Goal: Find specific page/section: Find specific page/section

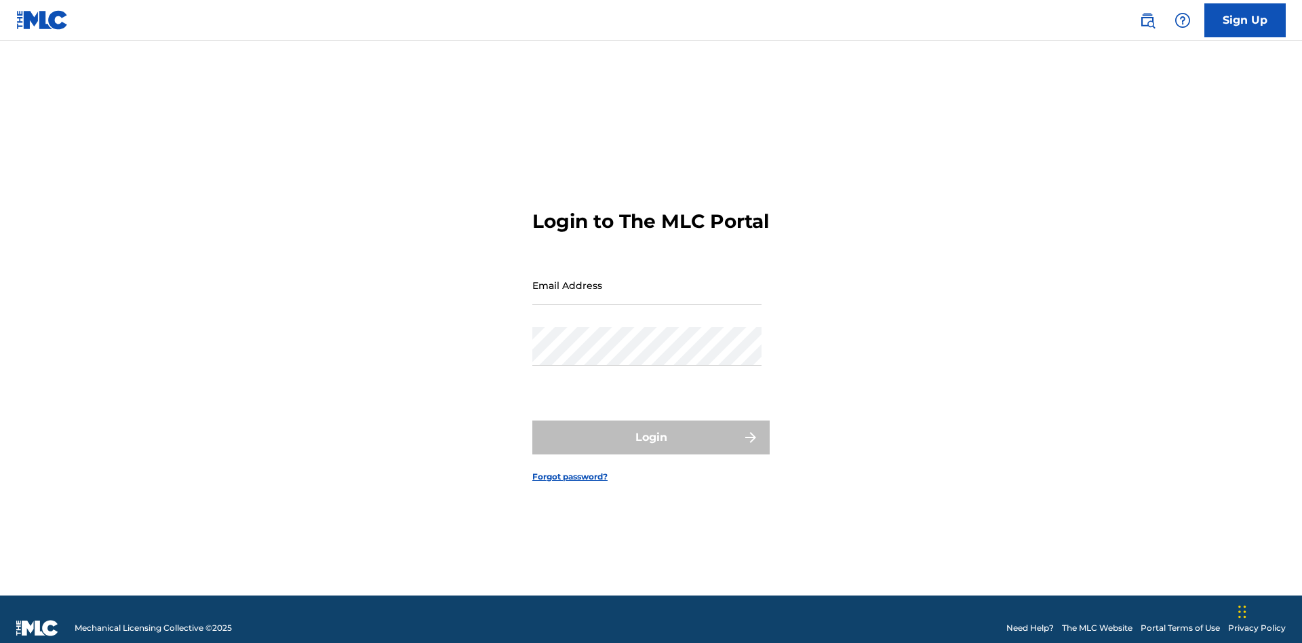
scroll to position [18, 0]
click at [647, 279] on input "Email Address" at bounding box center [646, 285] width 229 height 39
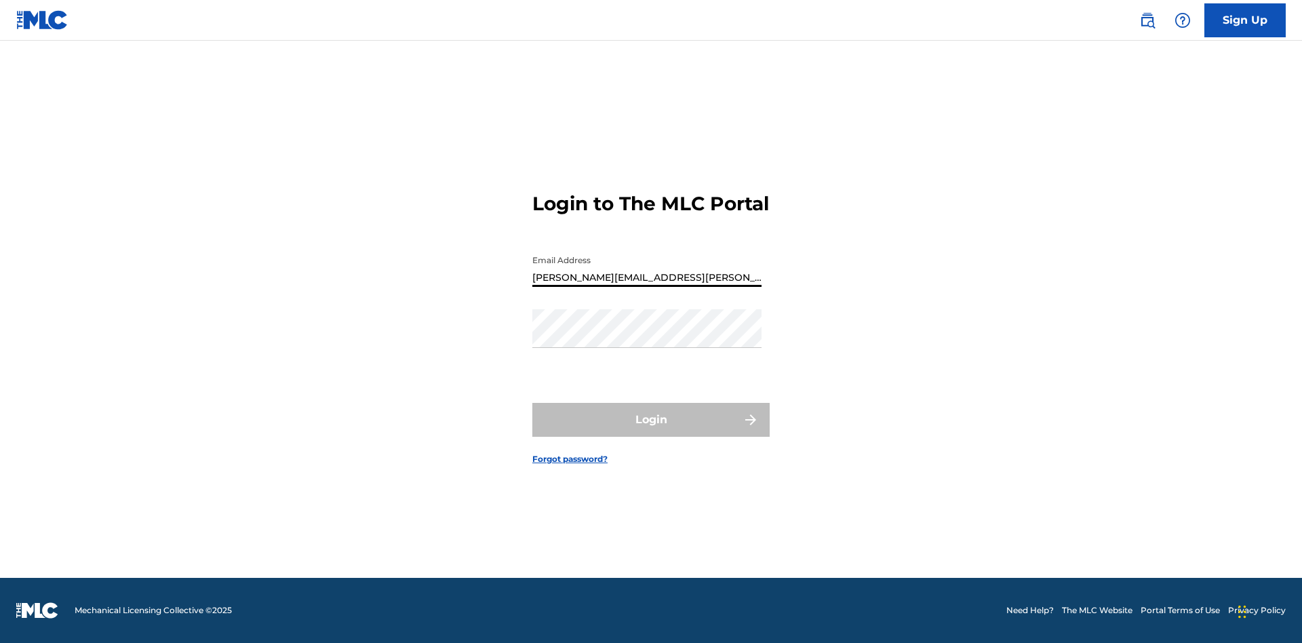
type input "Krystal.Ribble@themlc.com"
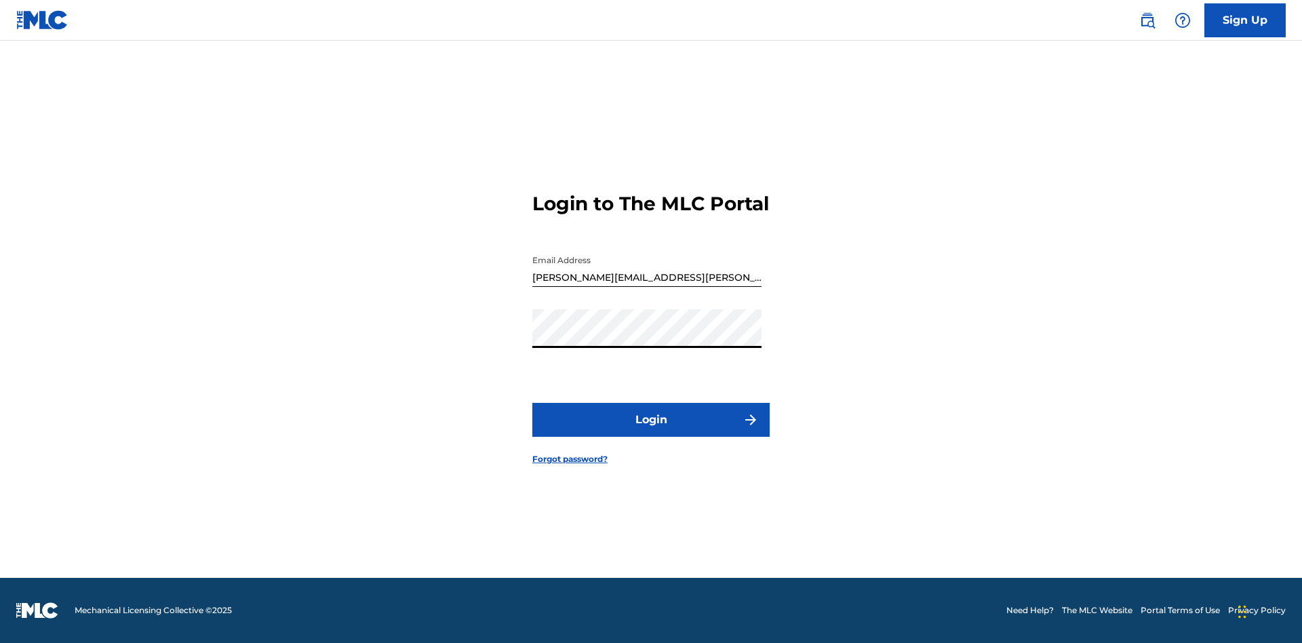
click at [651, 431] on button "Login" at bounding box center [650, 420] width 237 height 34
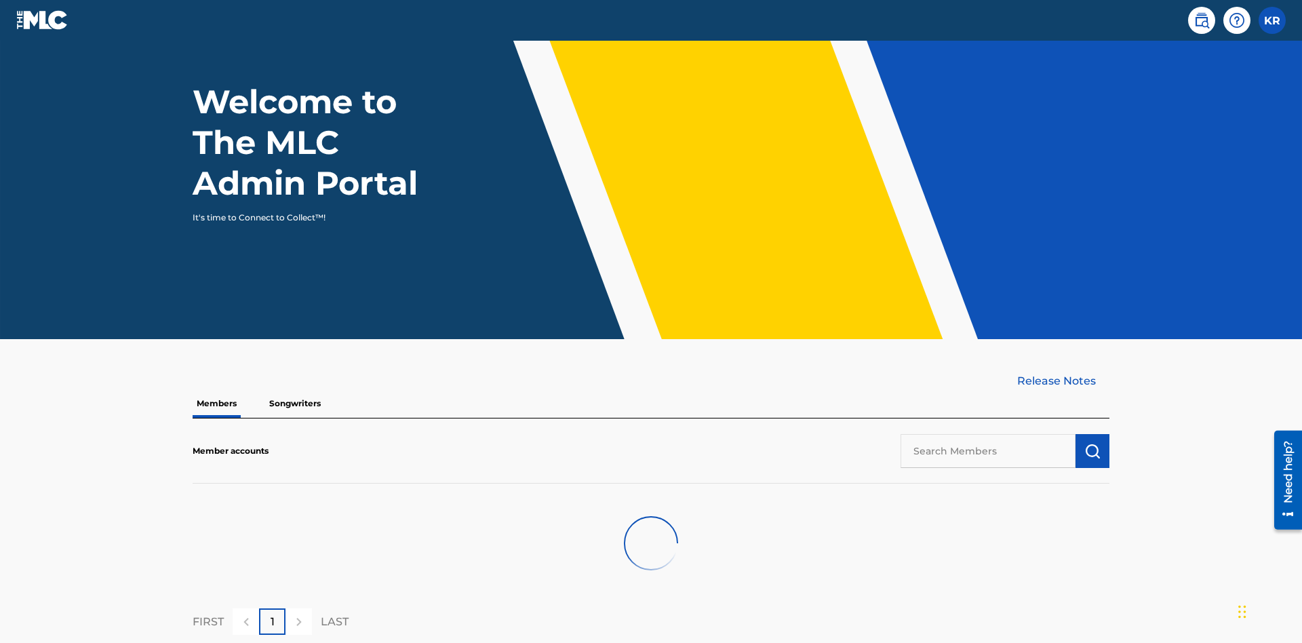
scroll to position [137, 0]
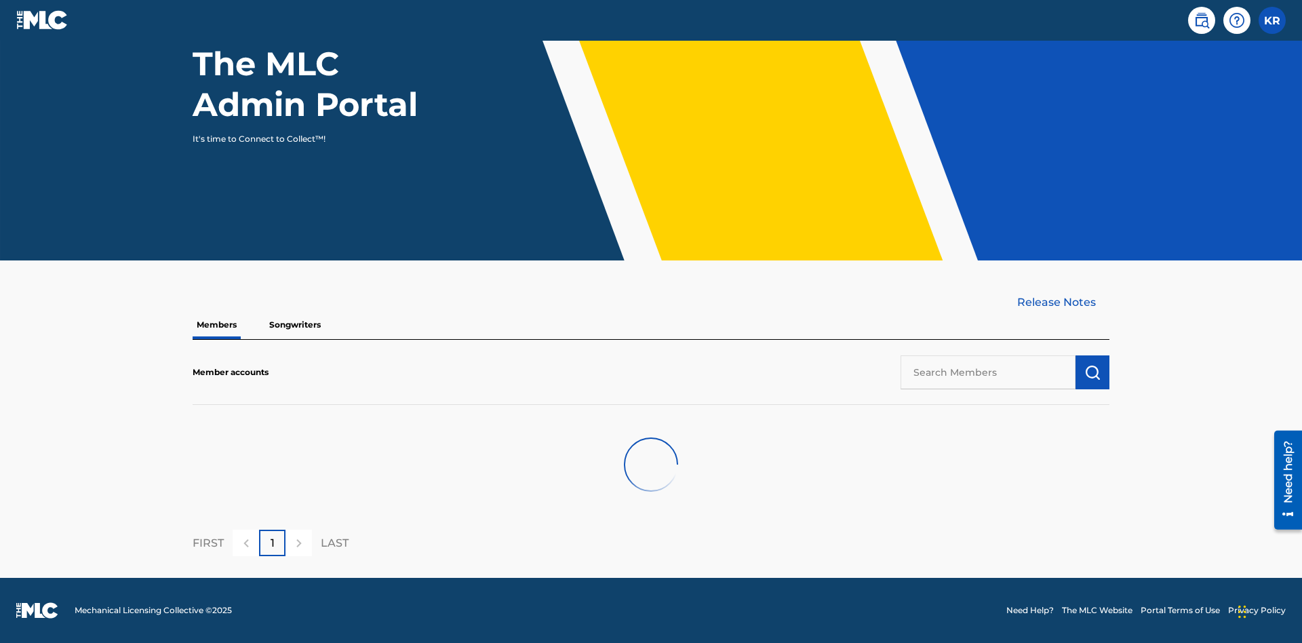
click at [988, 372] on input "text" at bounding box center [988, 372] width 175 height 34
type input "QUEEN PUBLISHA"
click at [1093, 372] on img "submit" at bounding box center [1092, 372] width 16 height 16
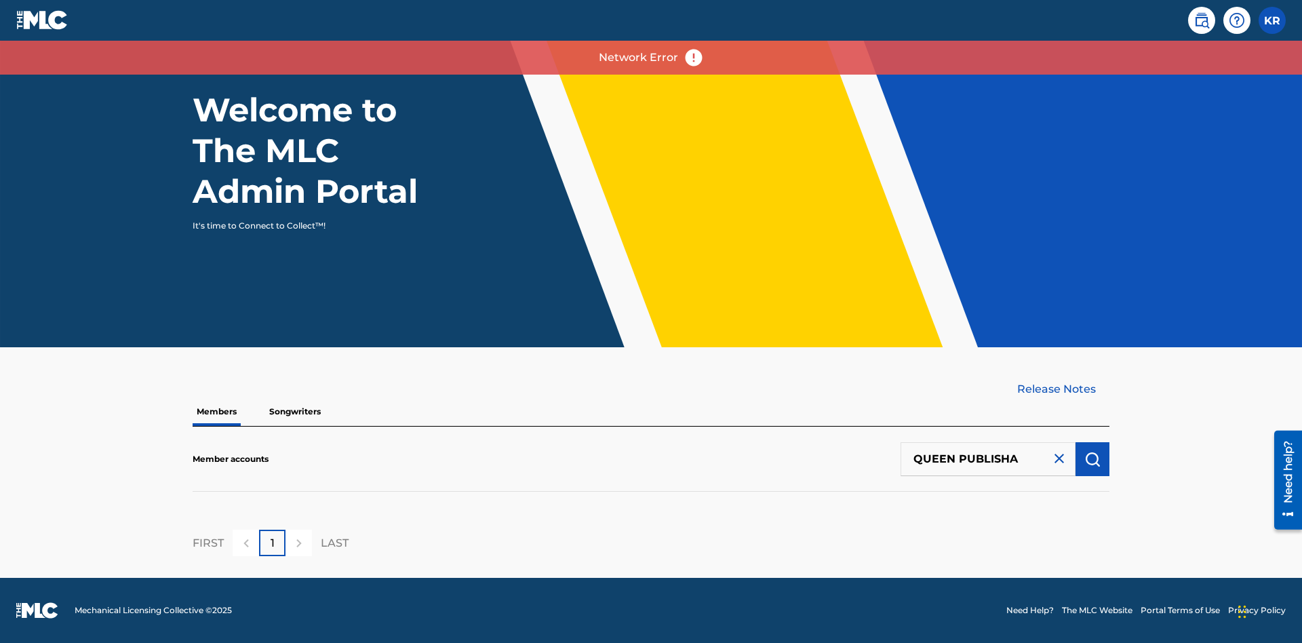
scroll to position [50, 0]
